Goal: Register for event/course

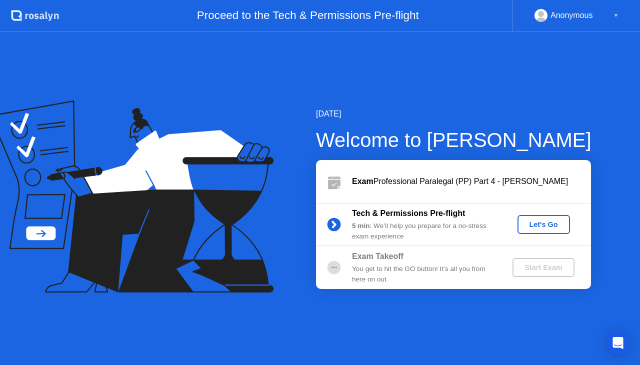
click at [539, 223] on div "Let's Go" at bounding box center [543, 224] width 44 height 8
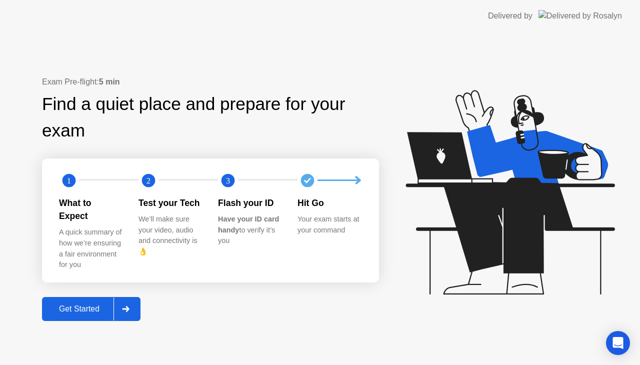
click at [98, 304] on div "Get Started" at bounding box center [79, 308] width 68 height 9
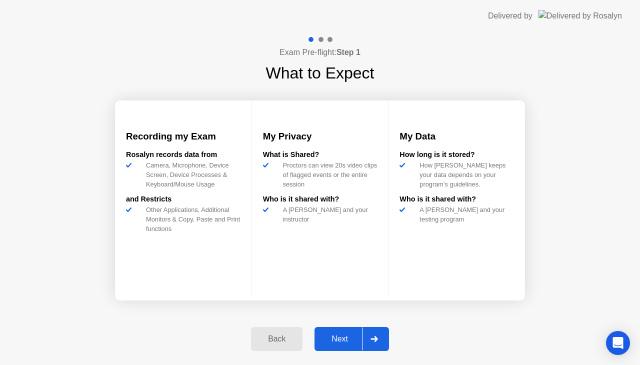
click at [345, 337] on div "Next" at bounding box center [339, 338] width 44 height 9
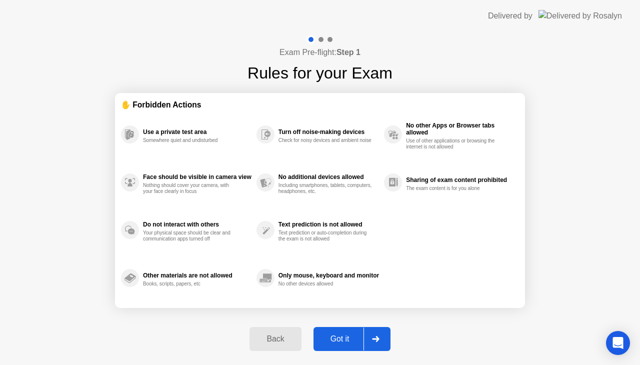
click at [345, 337] on div "Got it" at bounding box center [339, 338] width 47 height 9
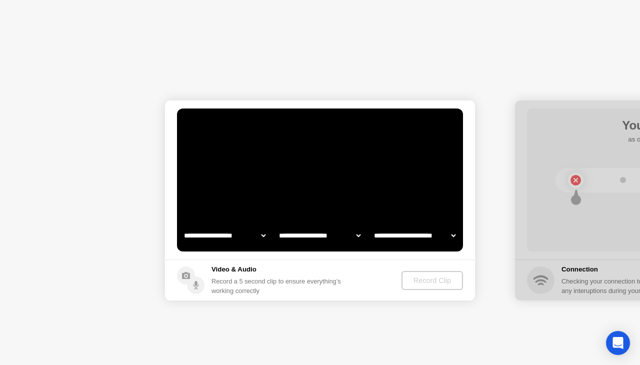
select select "**********"
select select "*******"
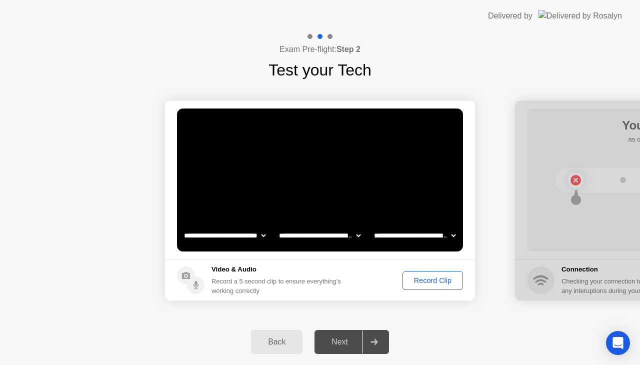
click at [441, 278] on div "Record Clip" at bounding box center [432, 280] width 53 height 8
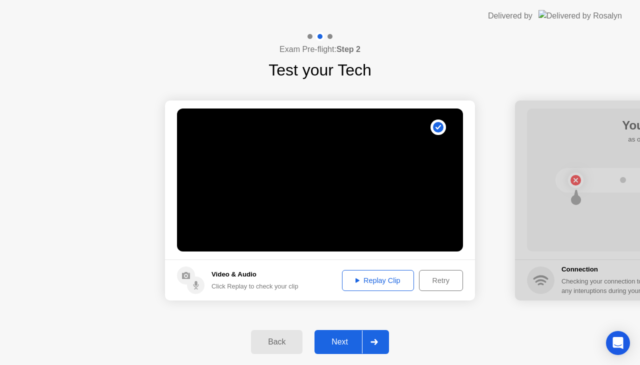
click at [361, 284] on div "Replay Clip" at bounding box center [377, 280] width 65 height 8
click at [344, 337] on div "Next" at bounding box center [339, 341] width 44 height 9
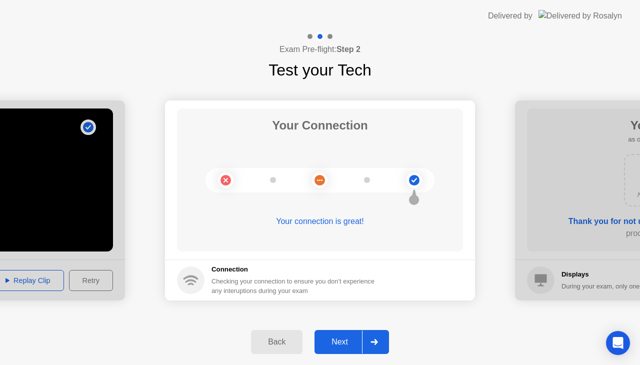
click at [344, 337] on div "Next" at bounding box center [339, 341] width 44 height 9
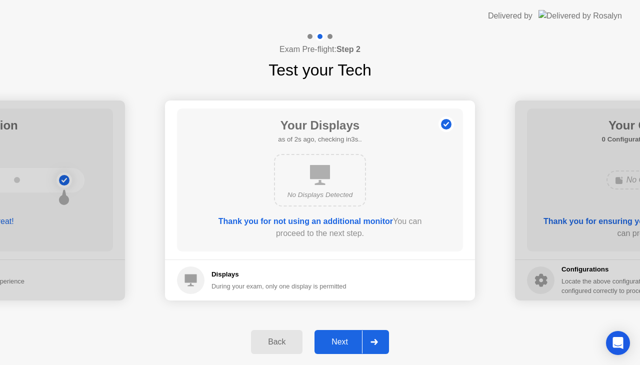
click at [344, 337] on div "Next" at bounding box center [339, 341] width 44 height 9
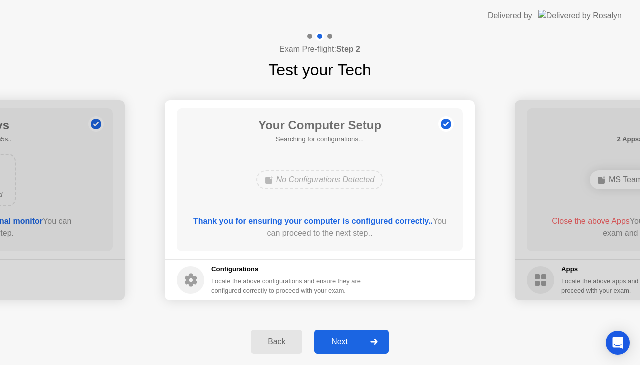
click at [344, 337] on div "Next" at bounding box center [339, 341] width 44 height 9
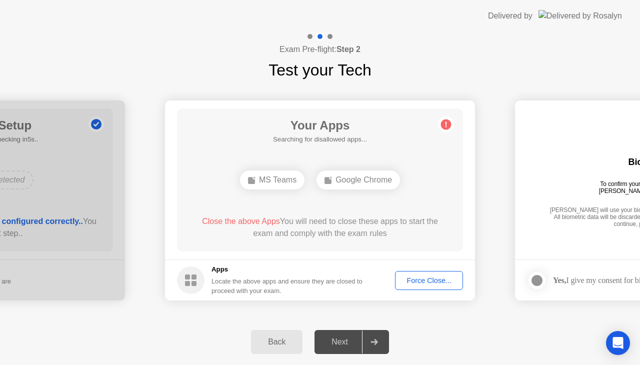
click at [431, 276] on div "Force Close..." at bounding box center [428, 280] width 61 height 8
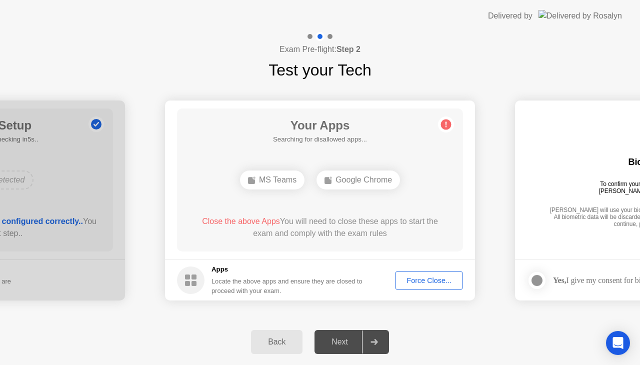
click at [420, 287] on button "Force Close..." at bounding box center [429, 280] width 68 height 19
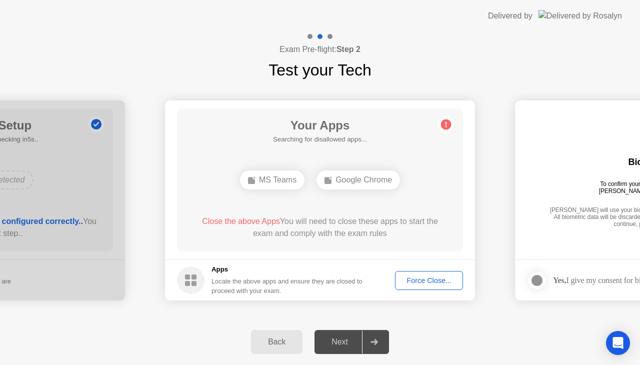
click at [338, 337] on div "Next" at bounding box center [339, 341] width 44 height 9
click at [424, 282] on div "Force Close..." at bounding box center [428, 280] width 61 height 8
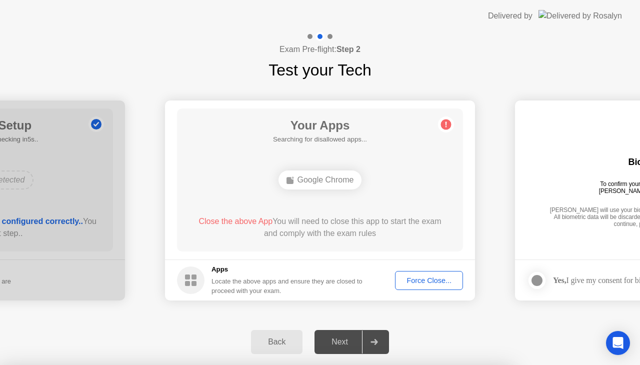
click at [231, 223] on span "Close the above App" at bounding box center [235, 221] width 74 height 8
click at [431, 276] on div "Force Close..." at bounding box center [428, 280] width 61 height 8
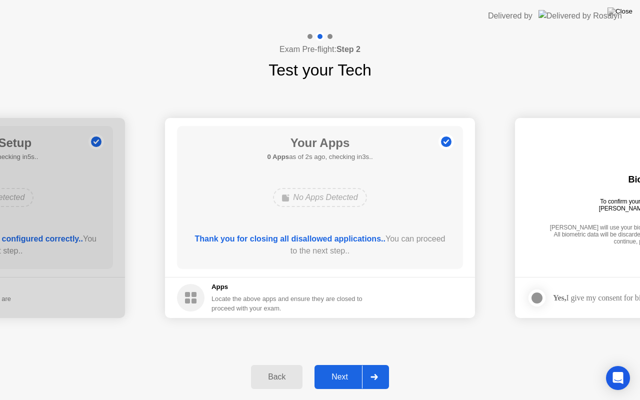
click at [340, 364] on div "Next" at bounding box center [339, 376] width 44 height 9
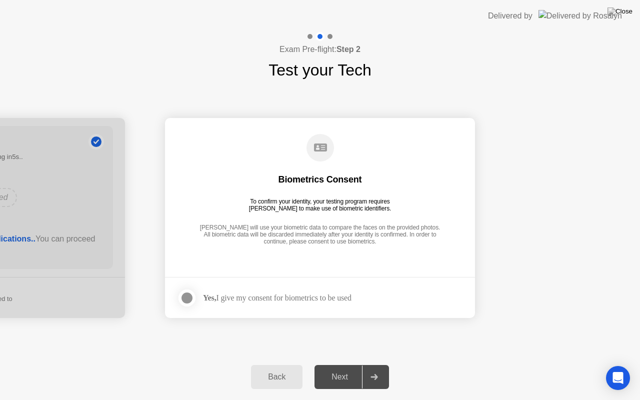
click at [189, 294] on div at bounding box center [187, 298] width 12 height 12
click at [341, 364] on div "Next" at bounding box center [339, 376] width 44 height 9
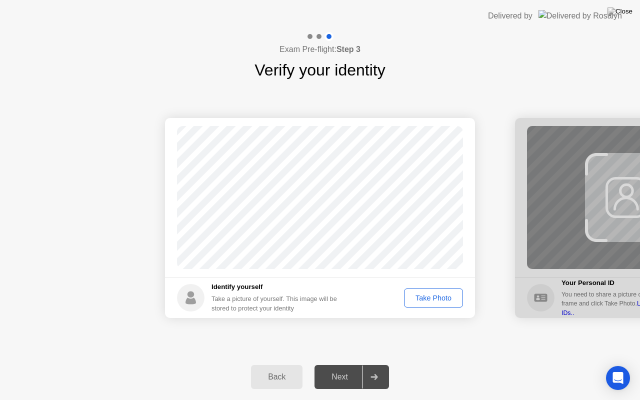
click at [423, 299] on div "Take Photo" at bounding box center [433, 298] width 52 height 8
click at [347, 364] on div "Next" at bounding box center [339, 376] width 44 height 9
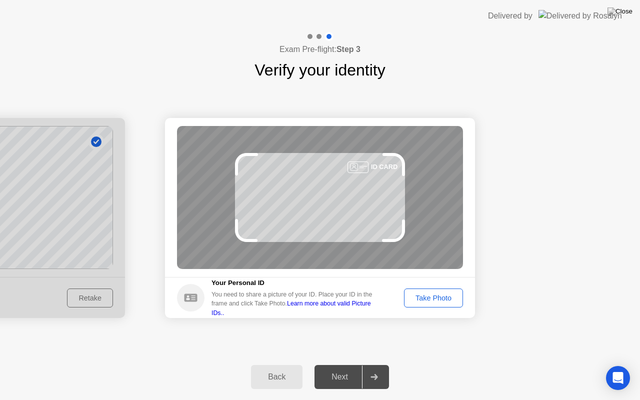
click at [431, 294] on div "Take Photo" at bounding box center [433, 298] width 52 height 8
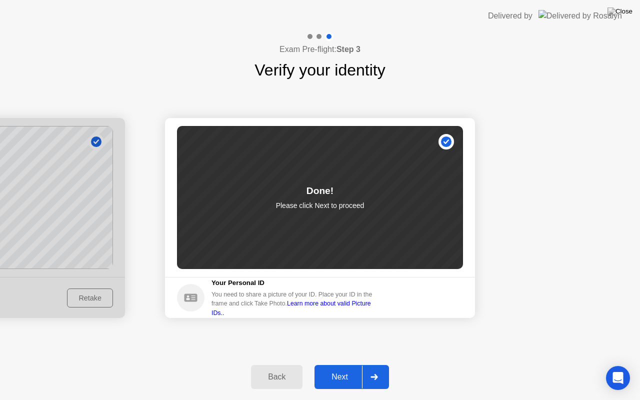
click at [342, 364] on div "Next" at bounding box center [339, 376] width 44 height 9
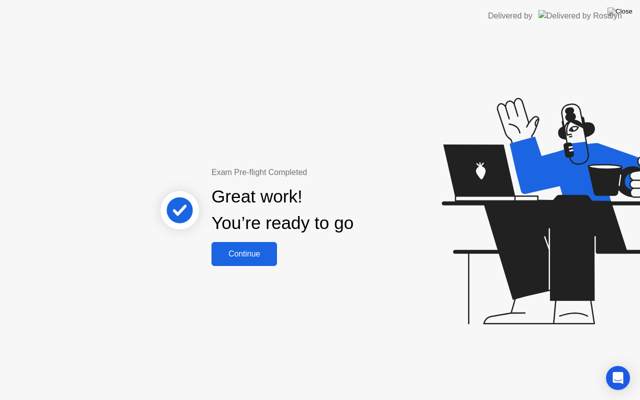
click at [252, 252] on div "Continue" at bounding box center [243, 253] width 59 height 9
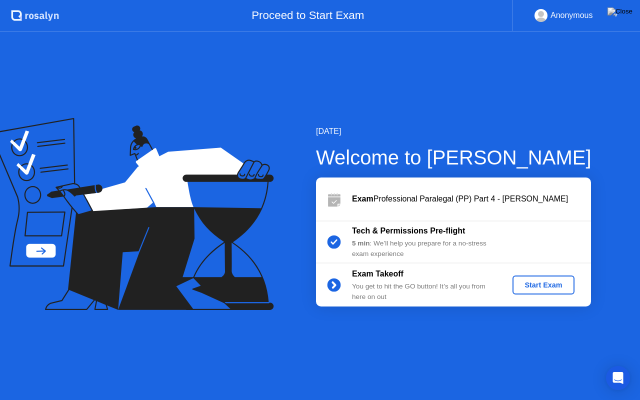
click at [543, 281] on div "Start Exam" at bounding box center [542, 285] width 53 height 8
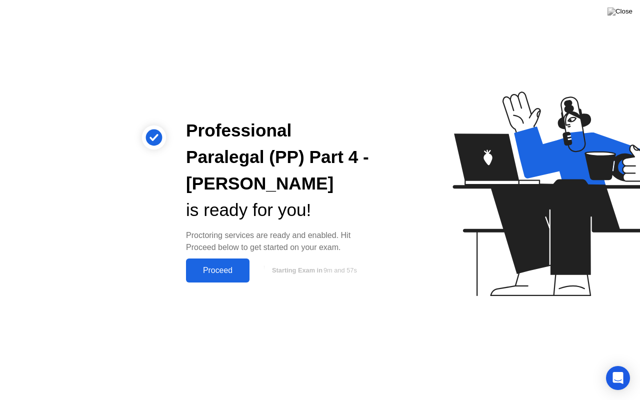
click at [215, 267] on div "Proceed" at bounding box center [217, 270] width 57 height 9
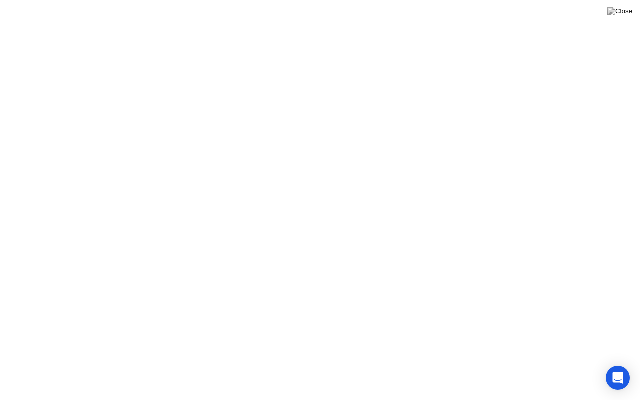
click icon
